Goal: Navigation & Orientation: Find specific page/section

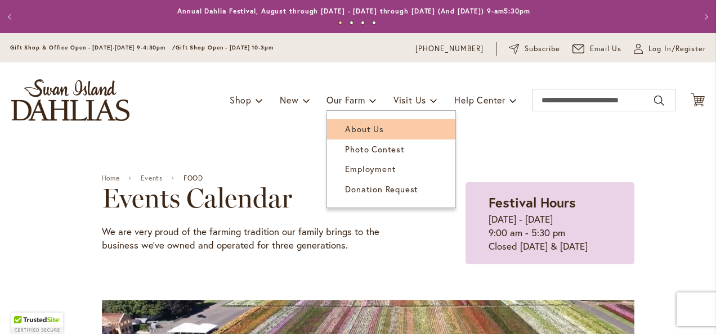
click at [345, 129] on span "About Us" at bounding box center [364, 128] width 38 height 11
